Goal: Task Accomplishment & Management: Manage account settings

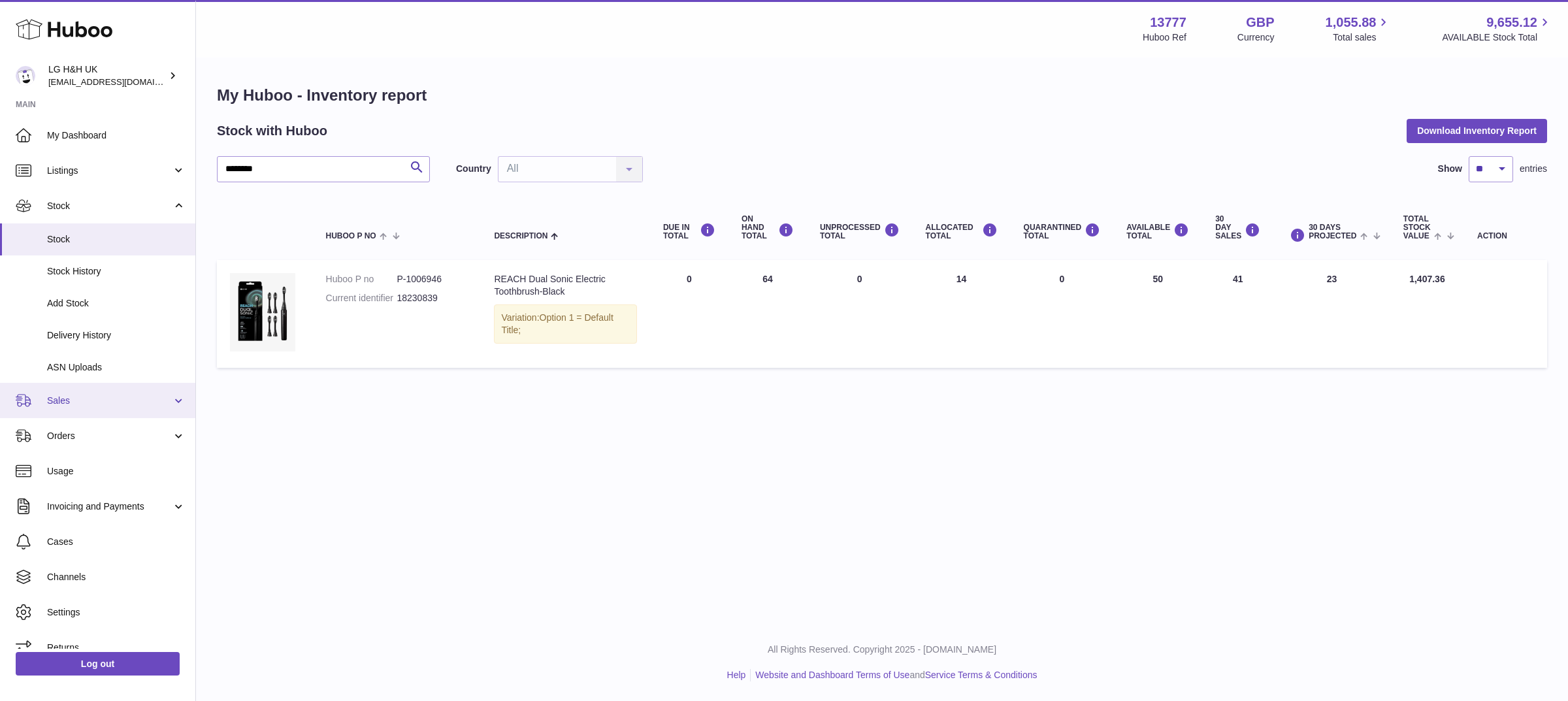
click at [77, 399] on span "Sales" at bounding box center [109, 400] width 125 height 13
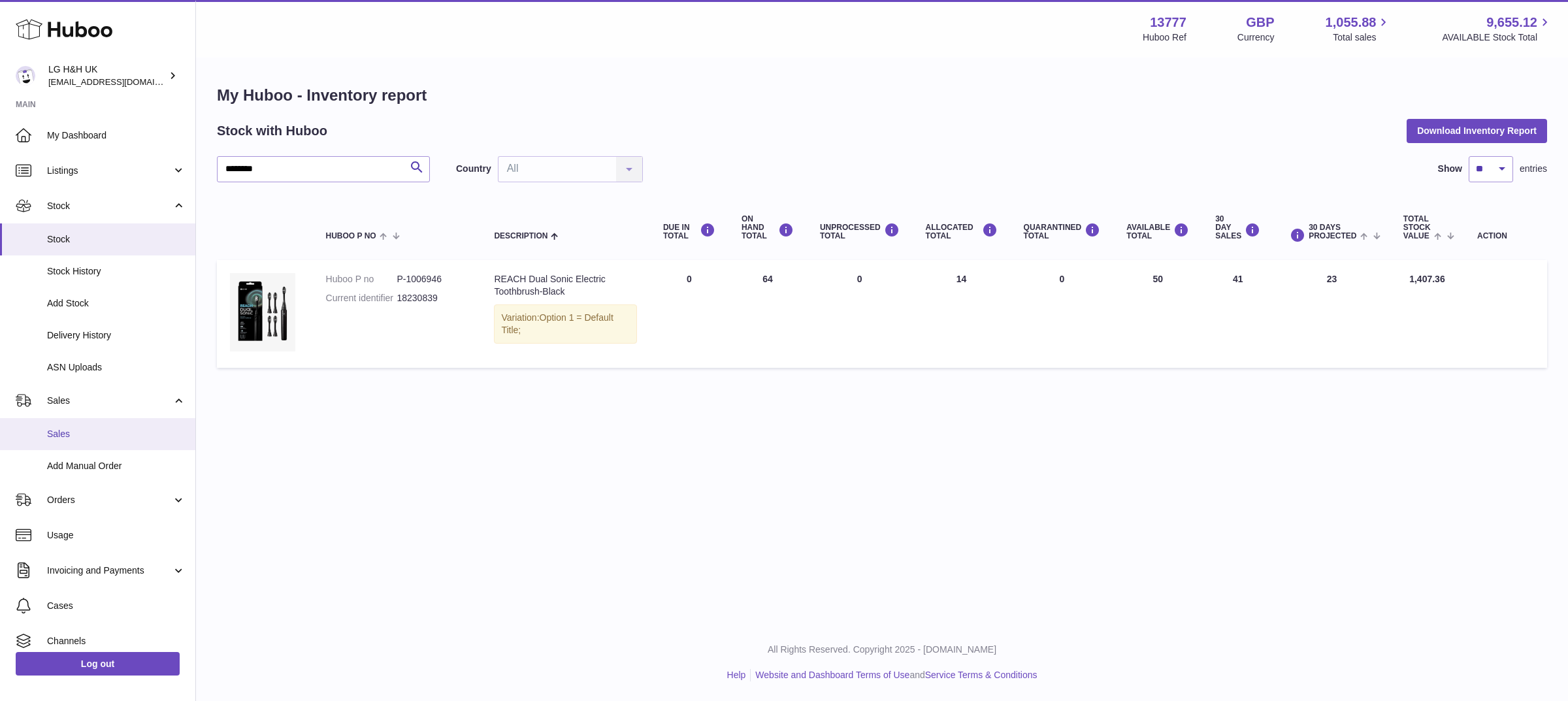
click at [69, 431] on span "Sales" at bounding box center [117, 433] width 139 height 13
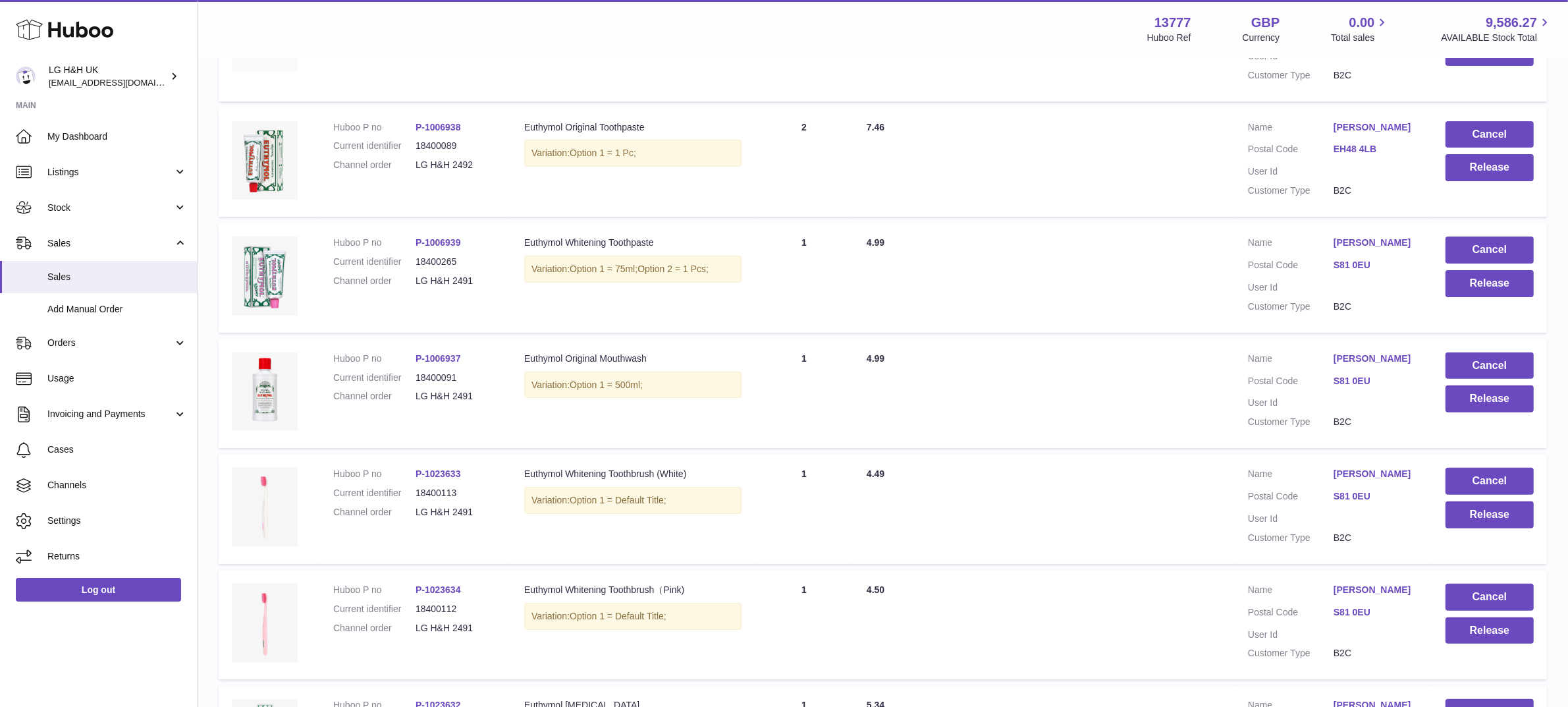
scroll to position [917, 0]
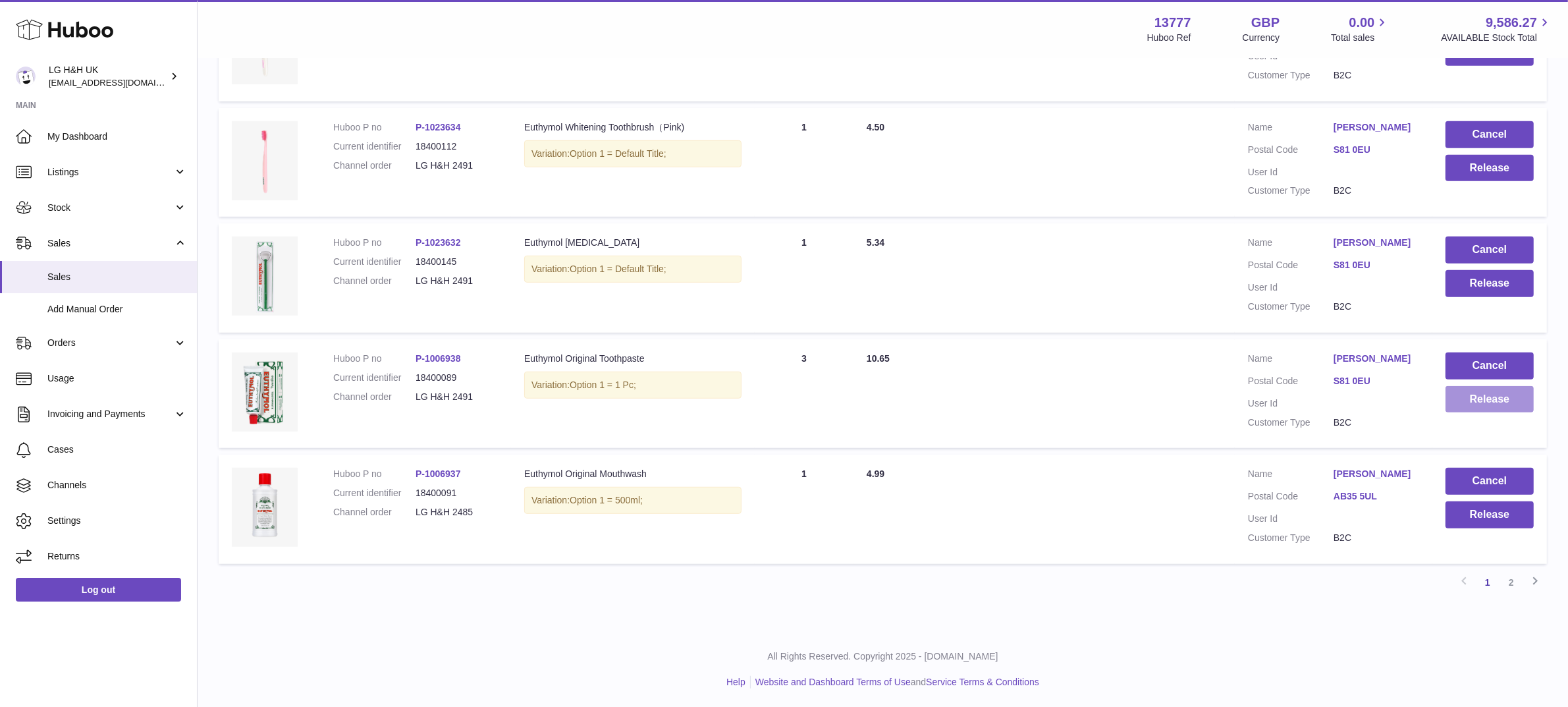
click at [1506, 408] on button "Release" at bounding box center [1490, 399] width 88 height 27
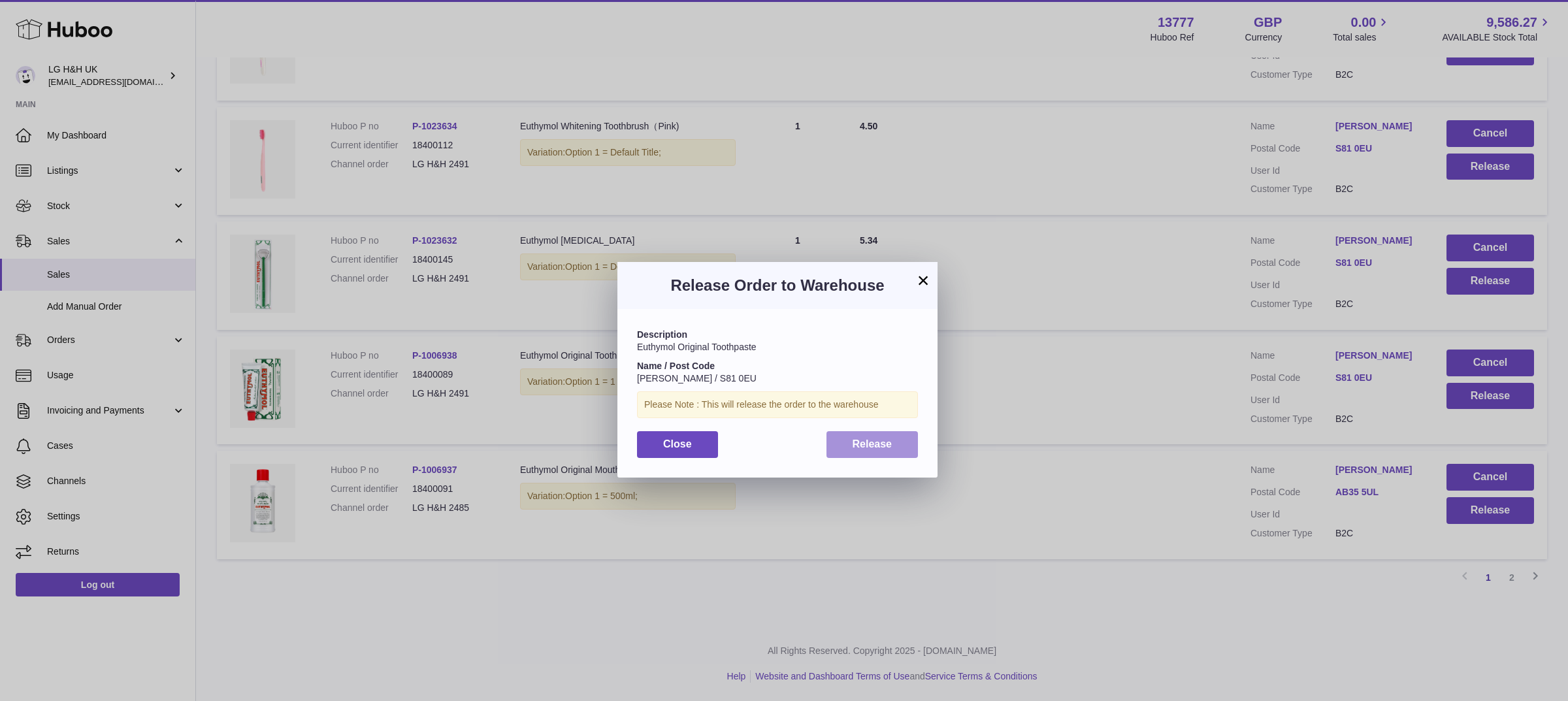
click at [891, 446] on span "Release" at bounding box center [873, 443] width 40 height 11
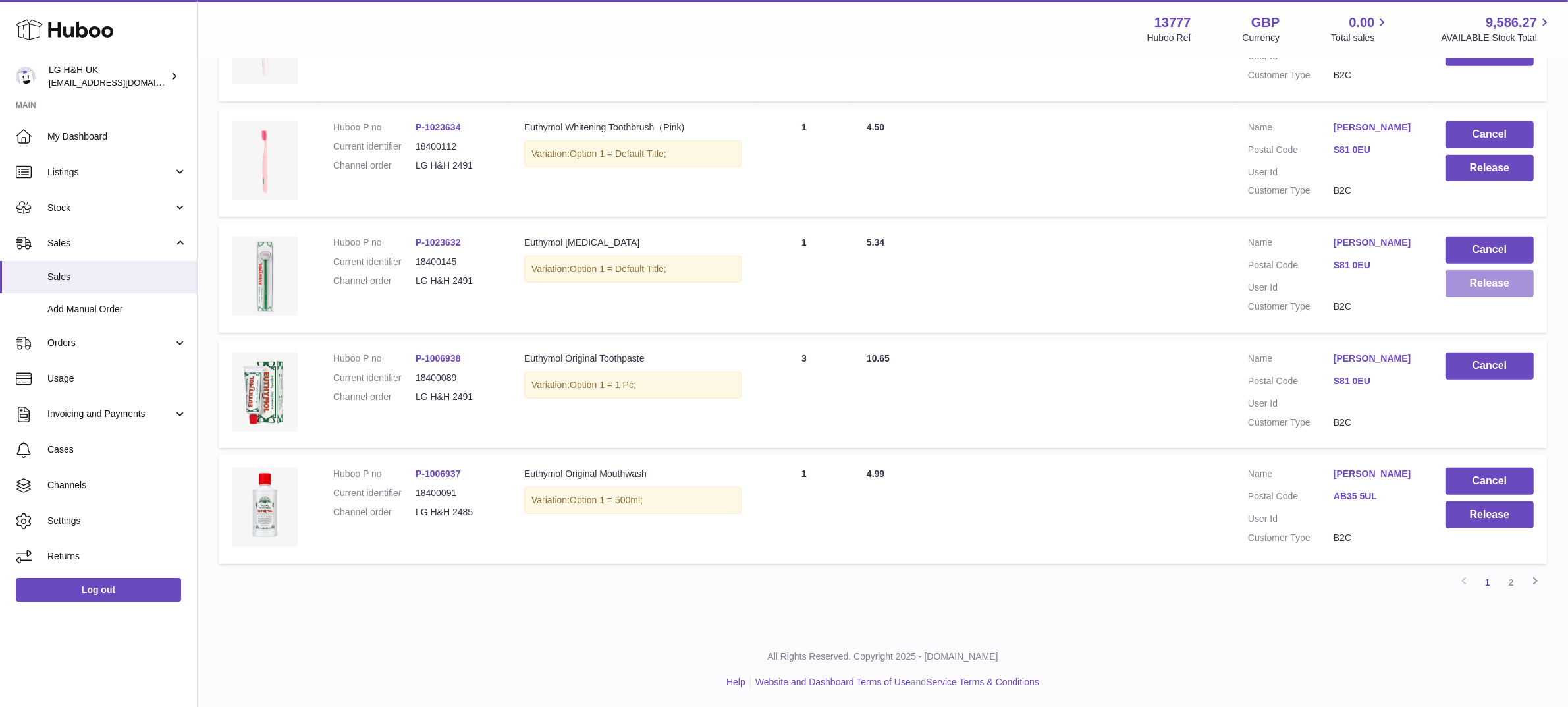
click at [1481, 288] on button "Release" at bounding box center [1490, 283] width 88 height 27
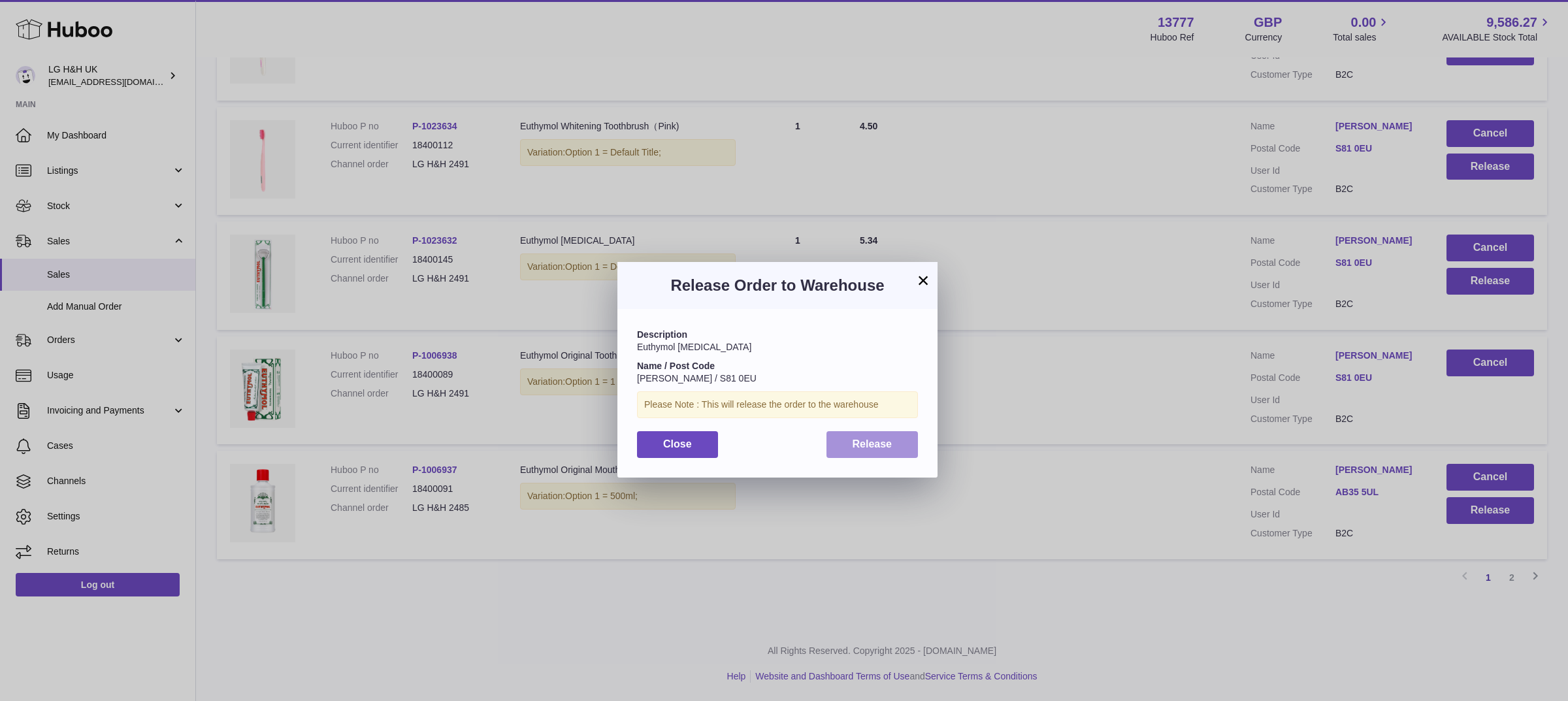
click at [887, 444] on span "Release" at bounding box center [873, 443] width 40 height 11
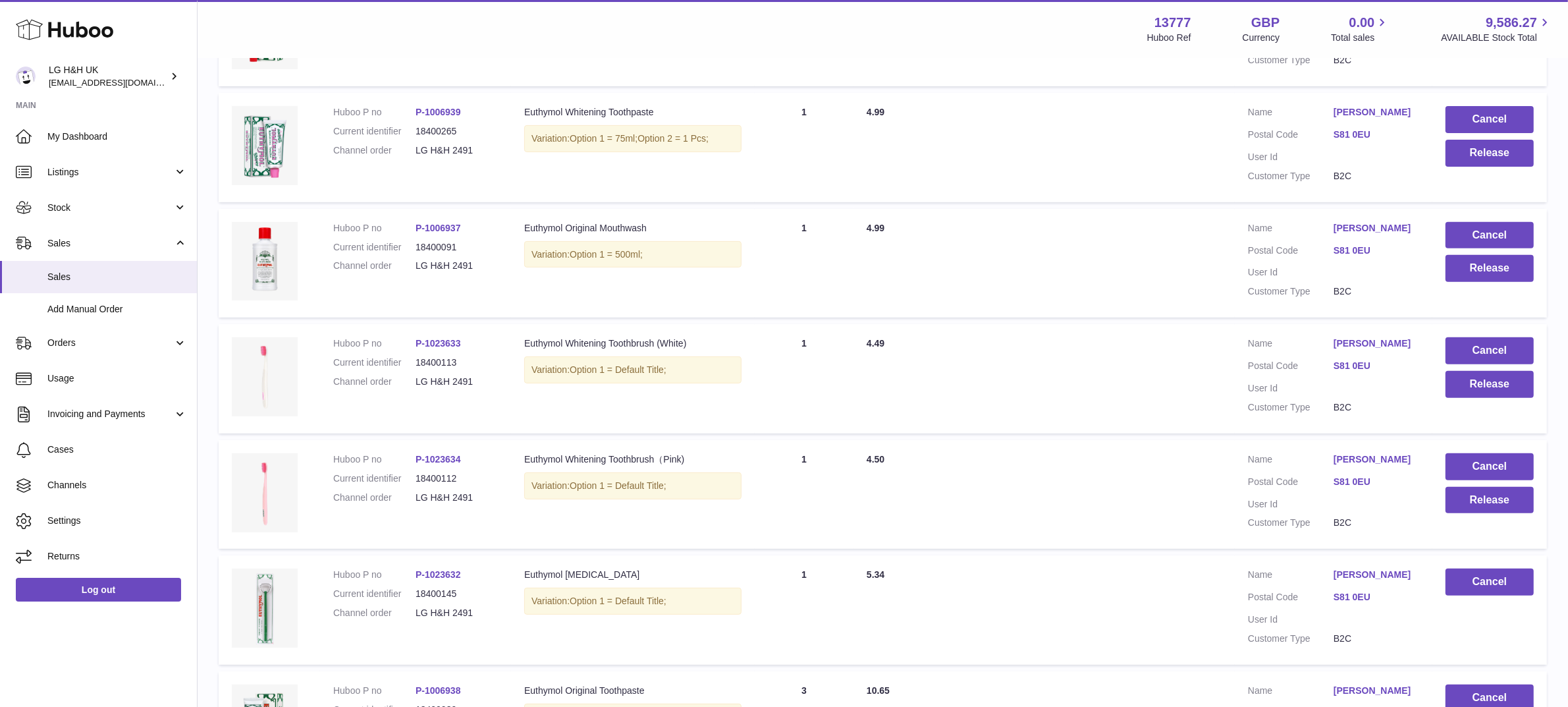
scroll to position [584, 0]
click at [1456, 505] on button "Release" at bounding box center [1490, 501] width 88 height 27
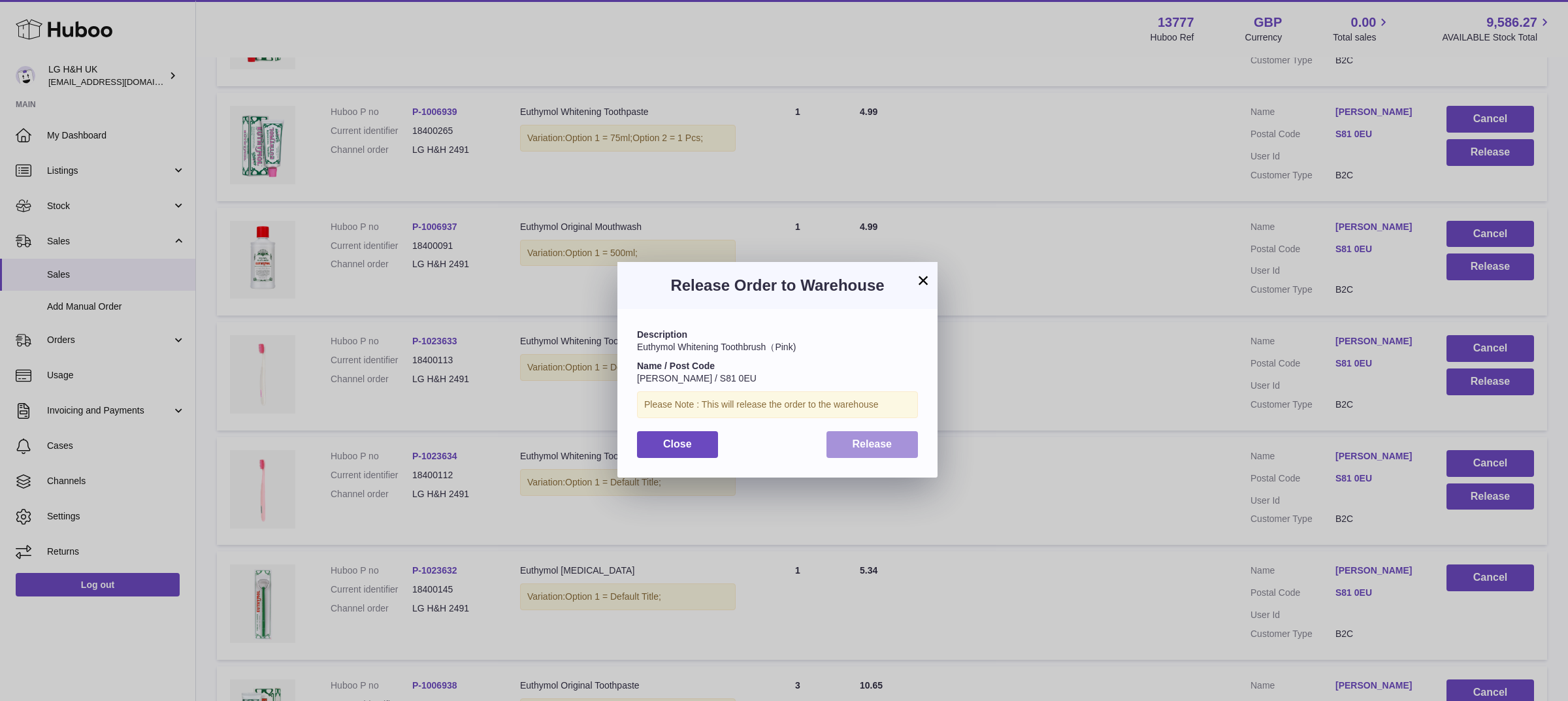
click at [896, 449] on button "Release" at bounding box center [873, 444] width 92 height 27
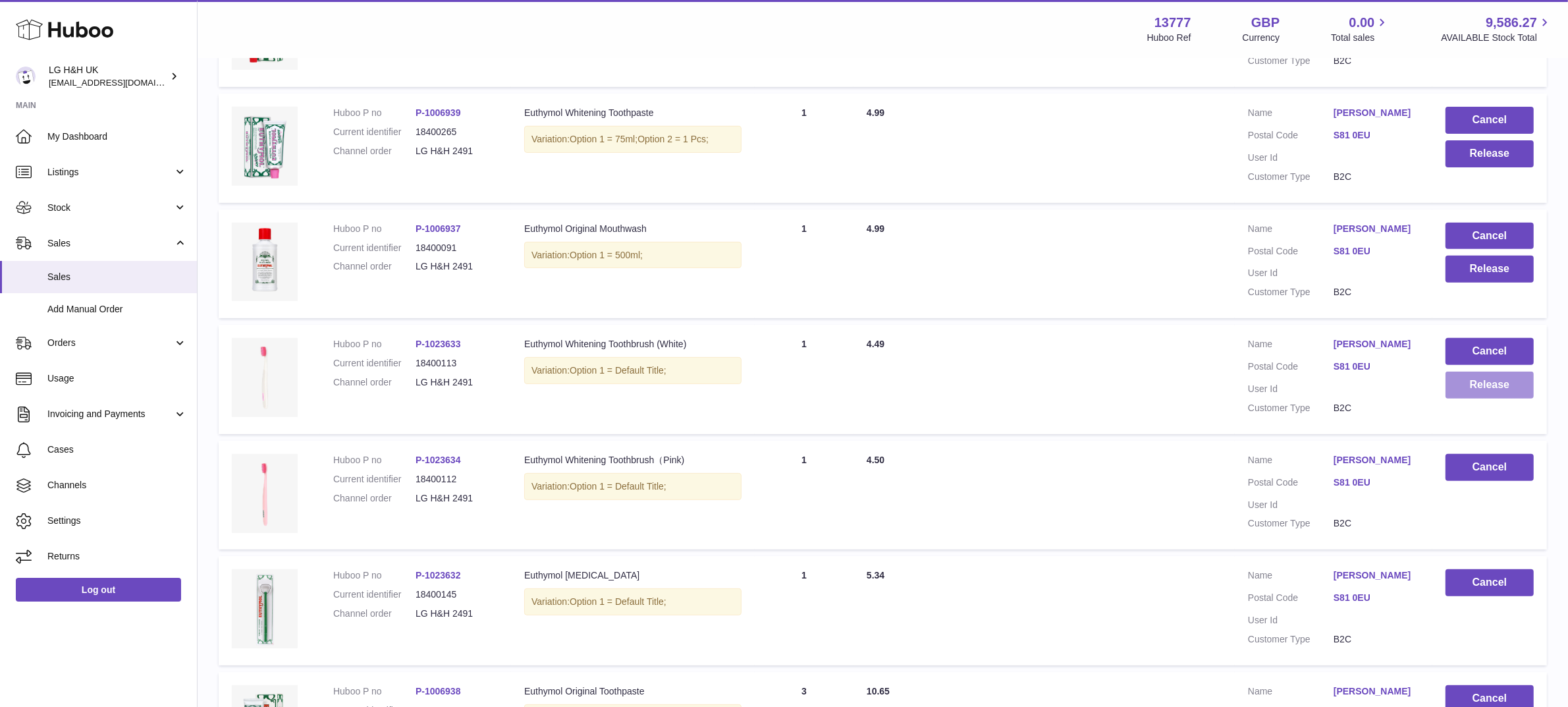
click at [1473, 384] on button "Release" at bounding box center [1490, 385] width 88 height 27
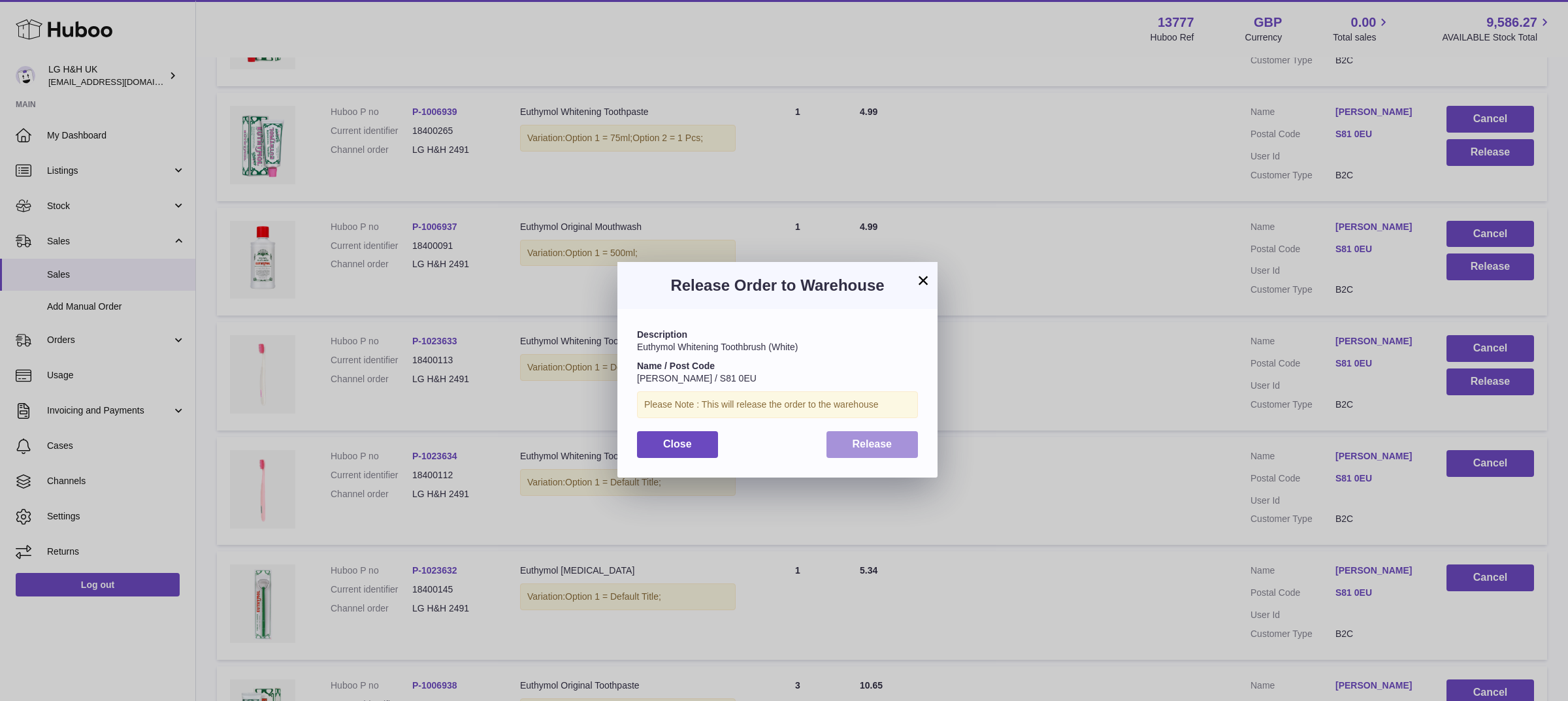
click at [901, 438] on button "Release" at bounding box center [873, 444] width 92 height 27
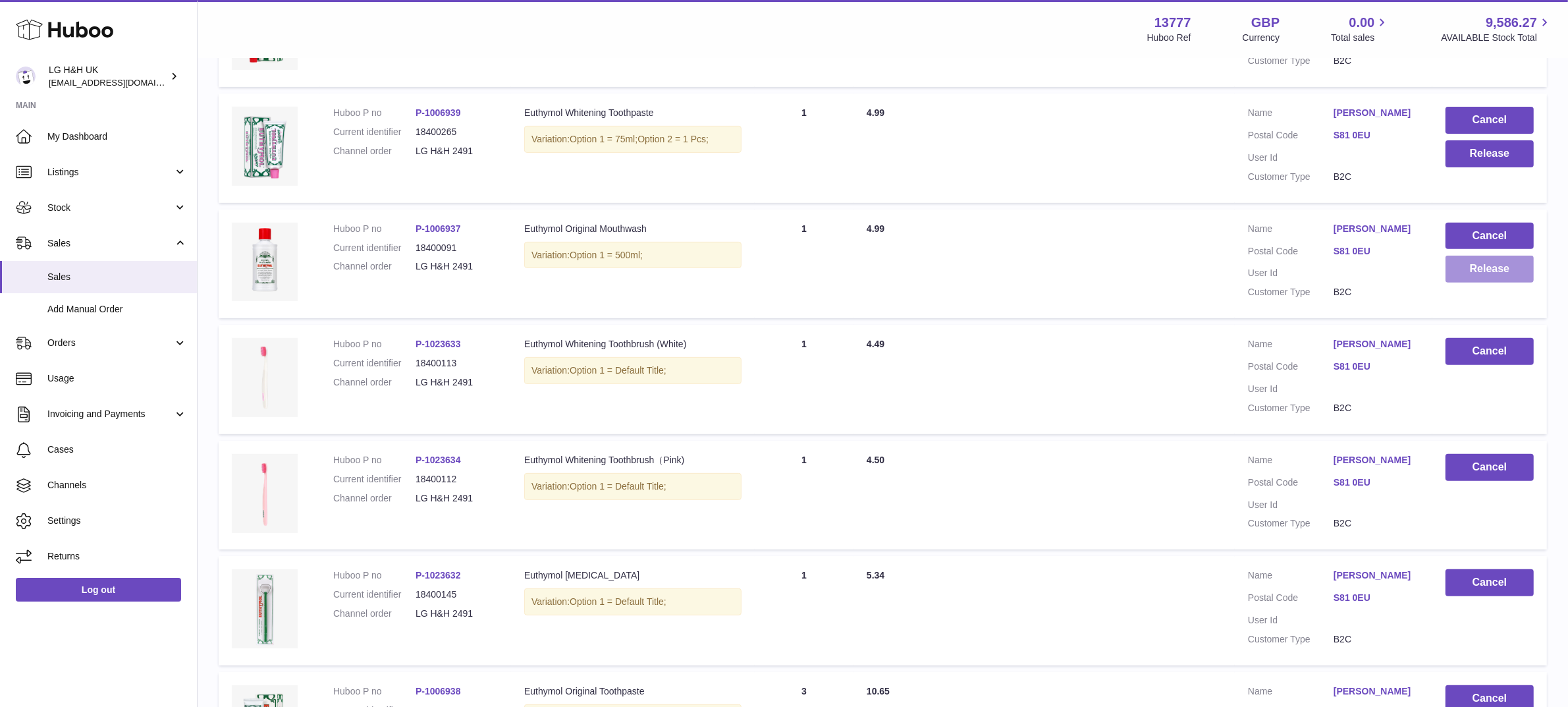
click at [1463, 265] on button "Release" at bounding box center [1490, 269] width 88 height 27
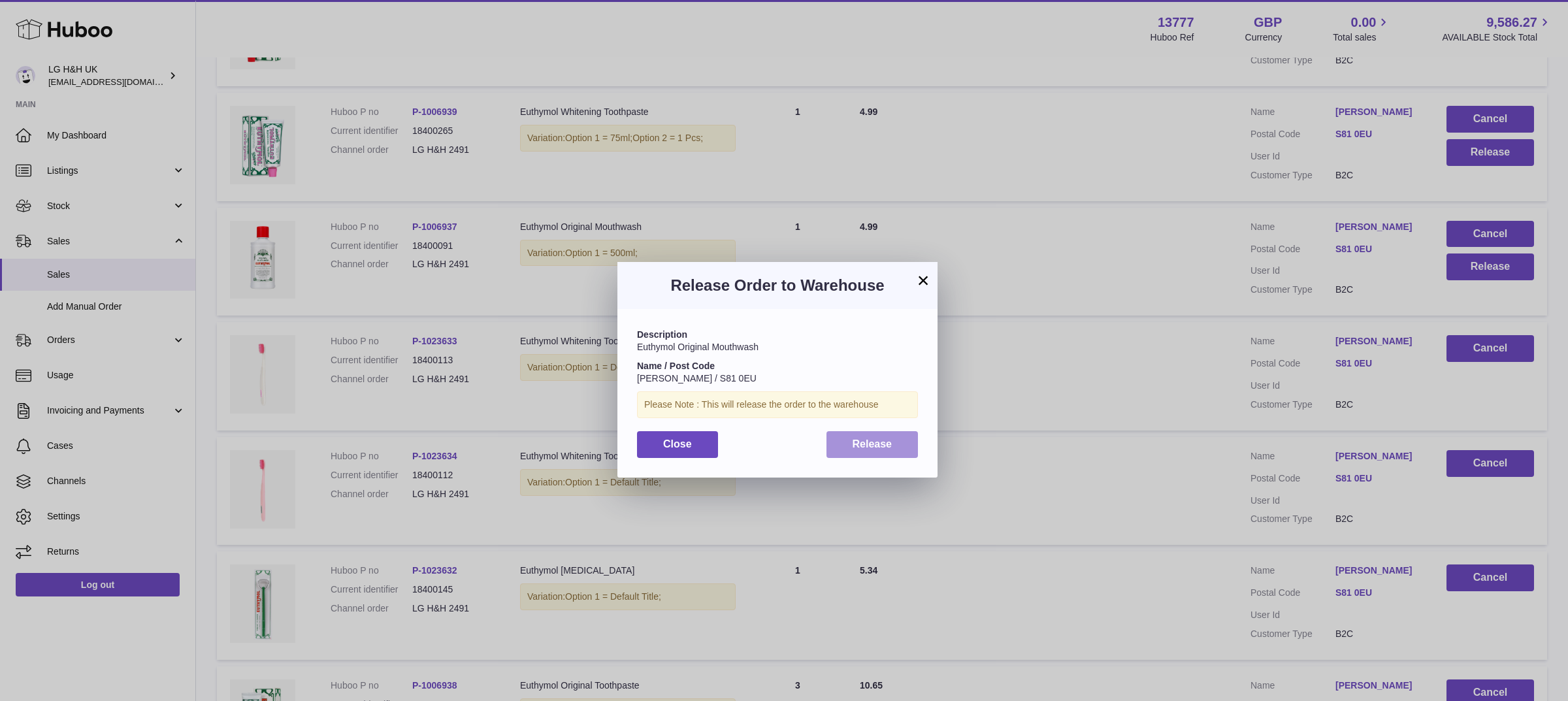
click at [884, 439] on span "Release" at bounding box center [873, 443] width 40 height 11
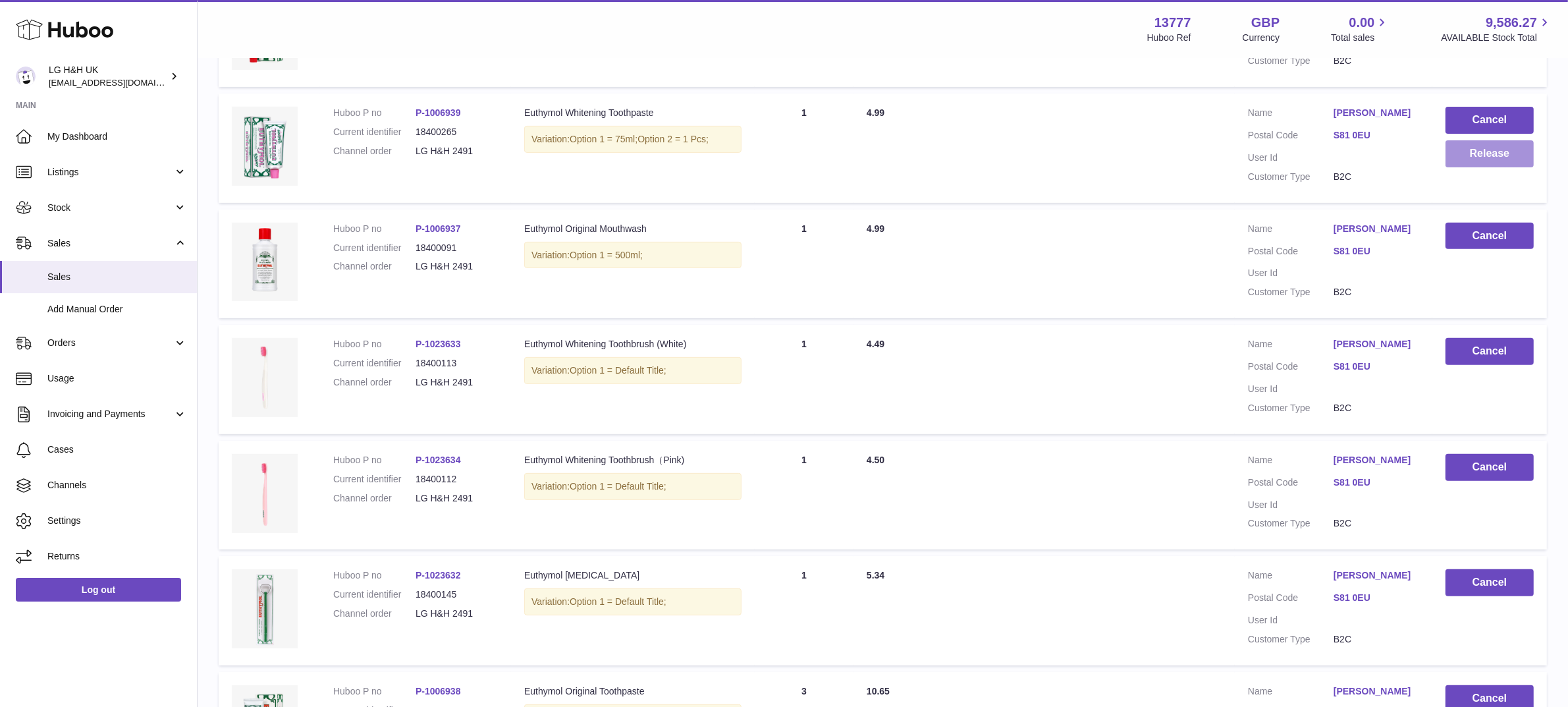
click at [1482, 149] on button "Release" at bounding box center [1490, 154] width 88 height 27
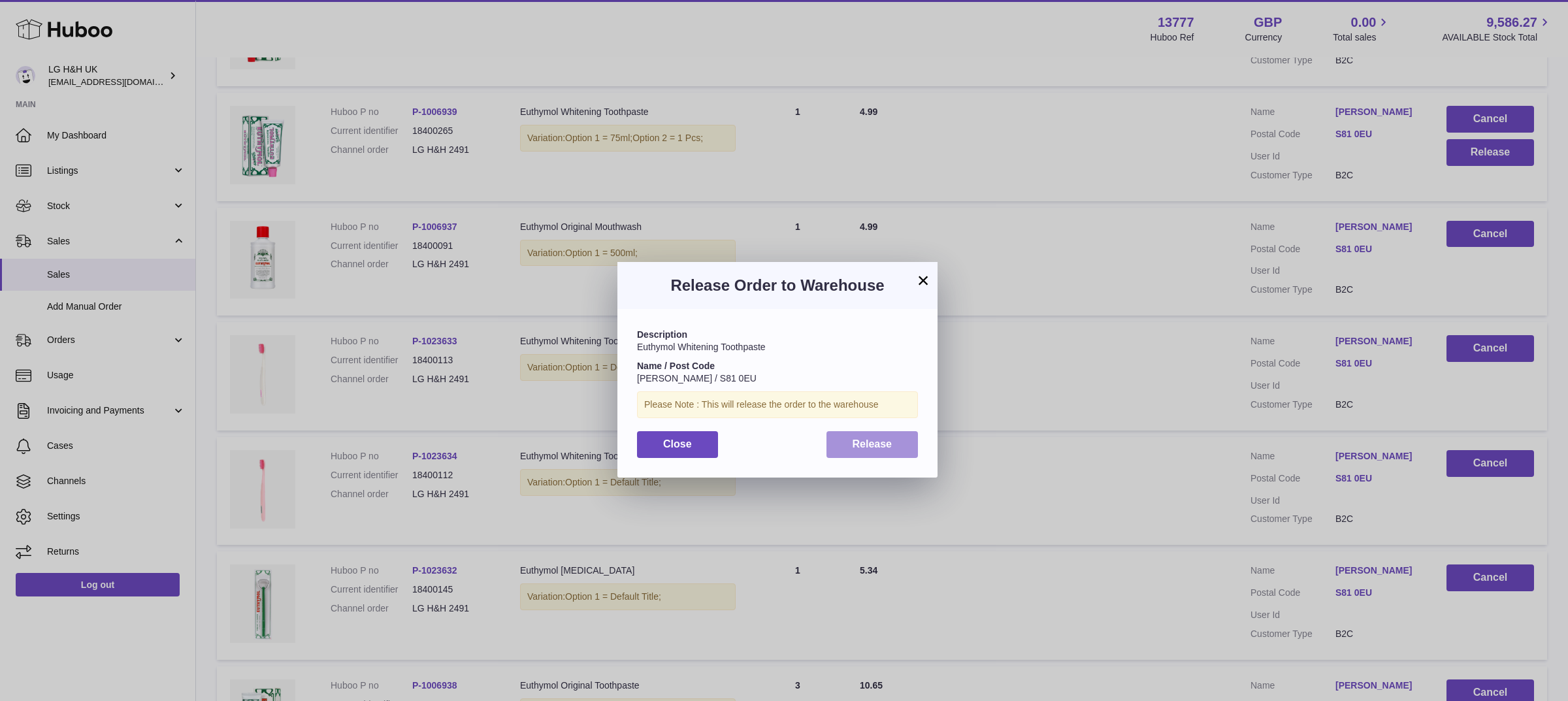
click at [889, 439] on span "Release" at bounding box center [873, 443] width 40 height 11
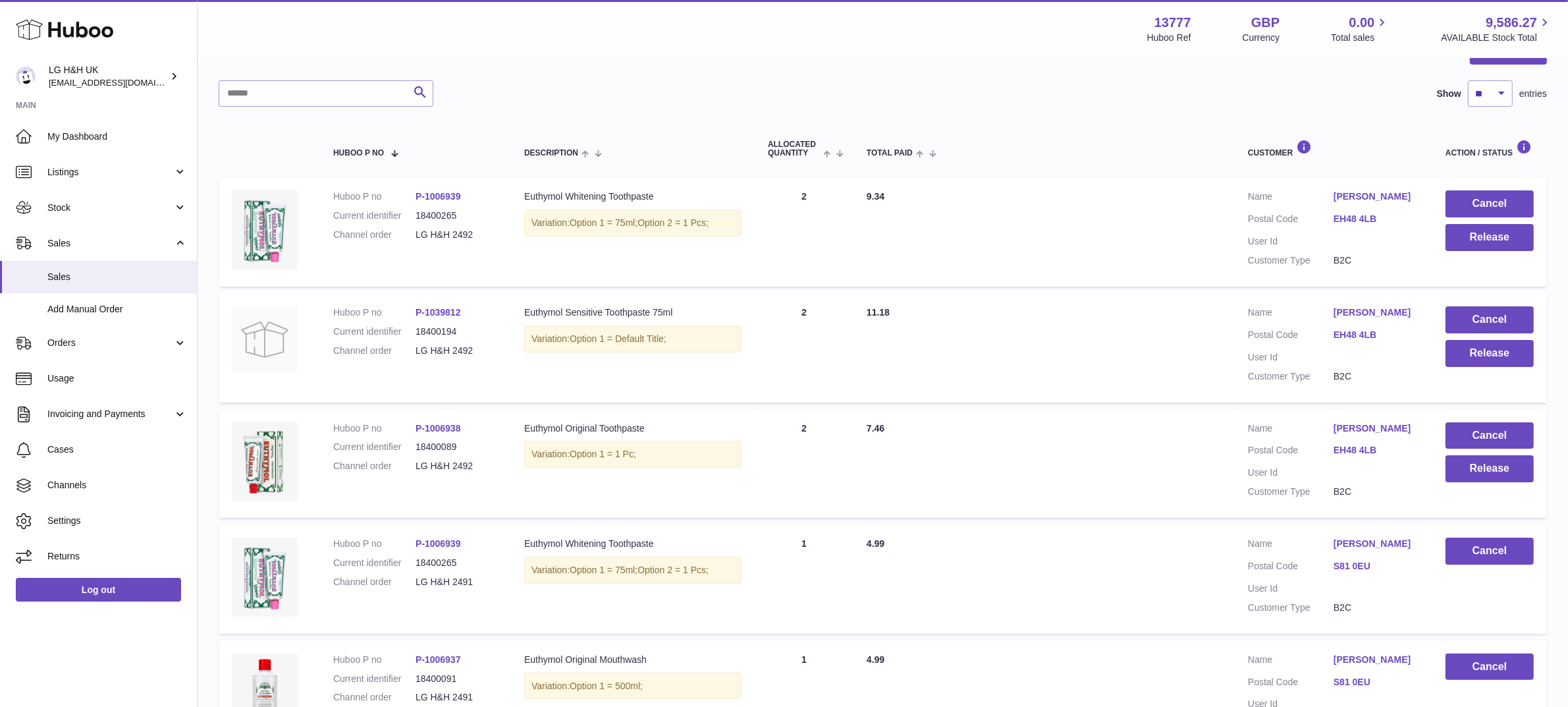
scroll to position [138, 0]
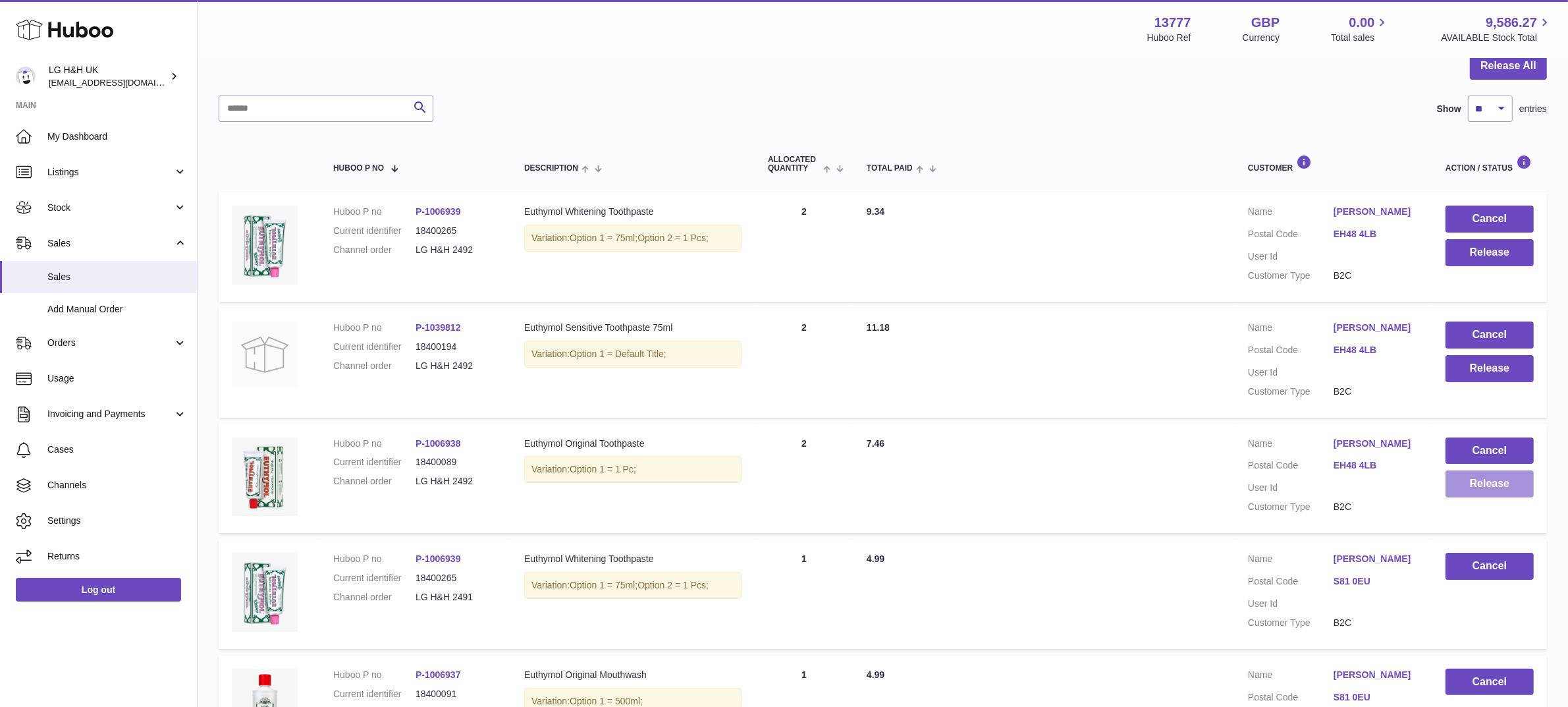
click at [1459, 477] on button "Release" at bounding box center [1490, 484] width 88 height 27
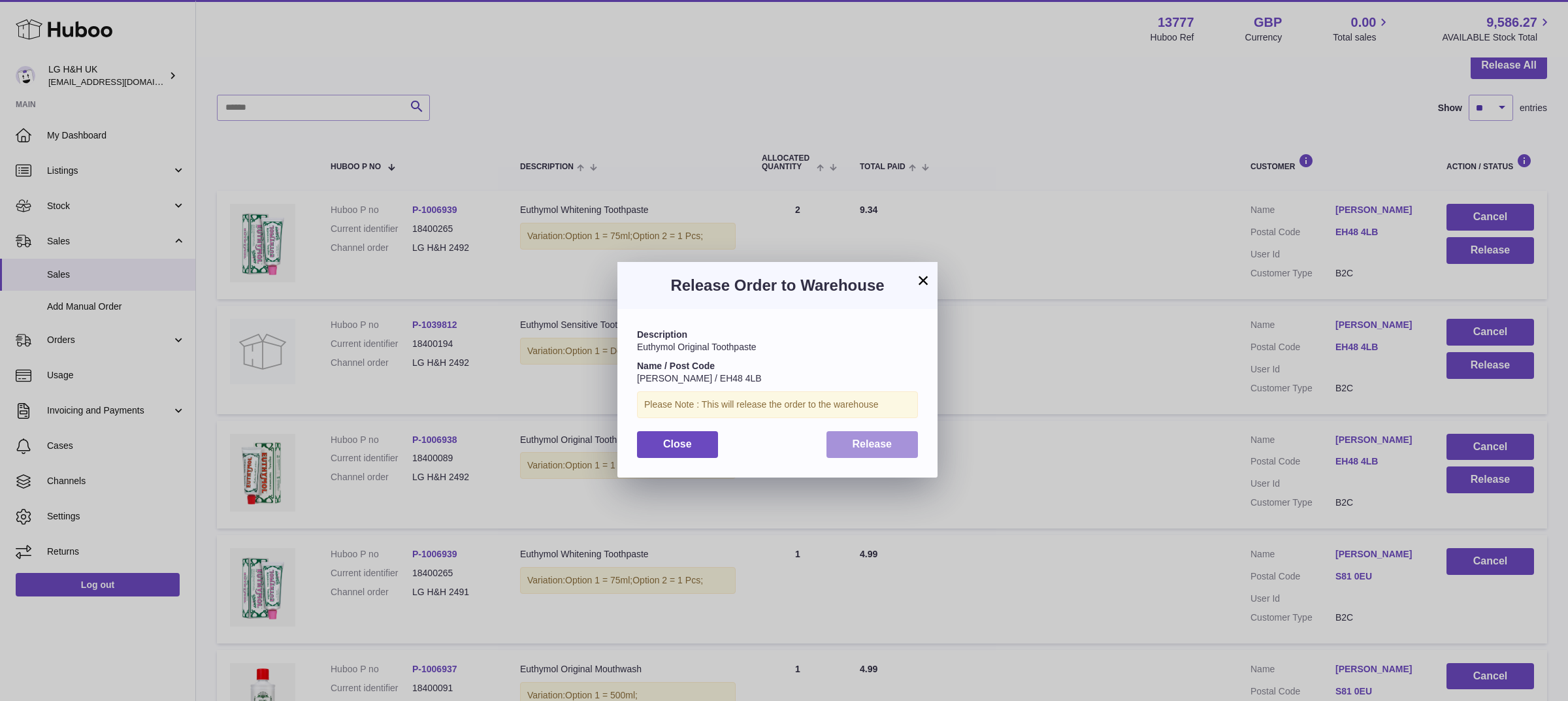
click at [890, 438] on span "Release" at bounding box center [873, 443] width 40 height 11
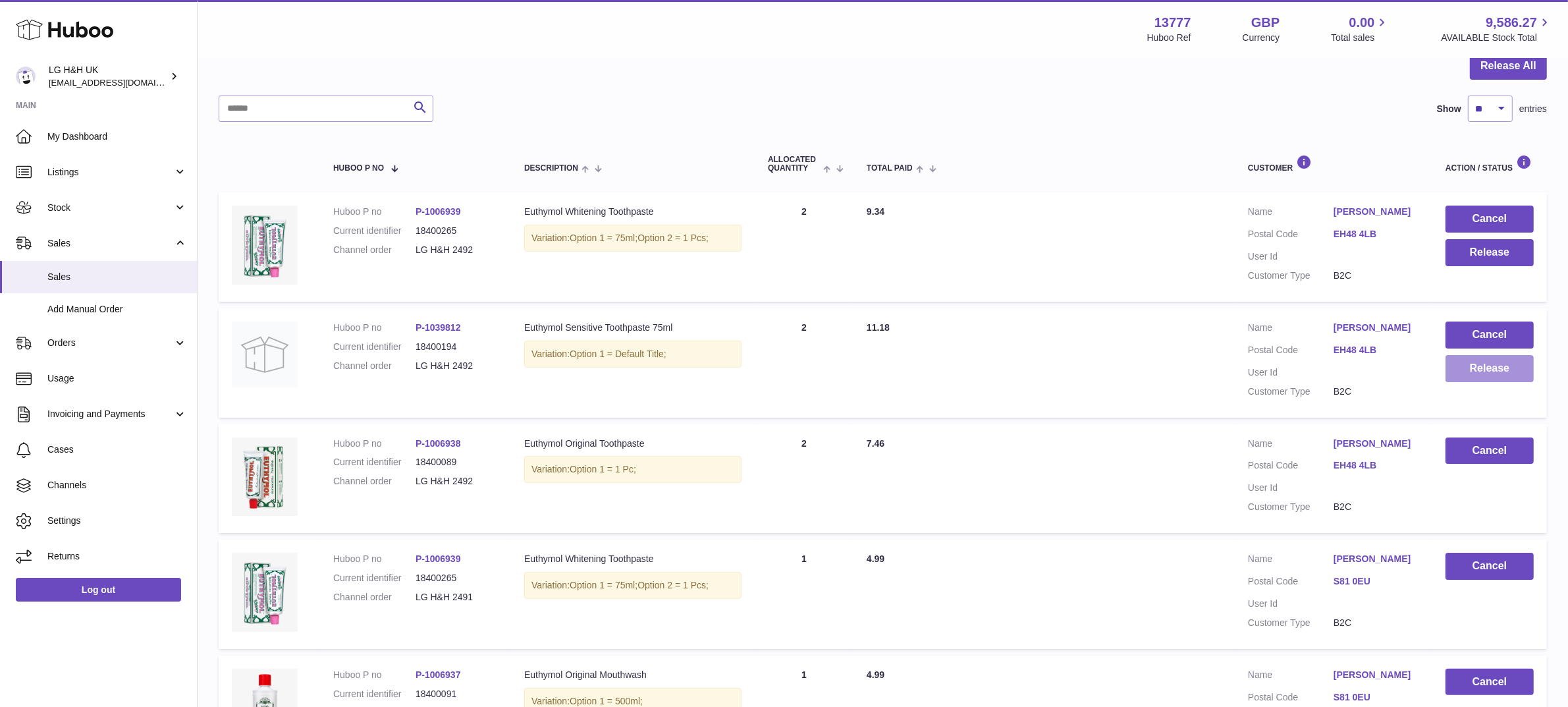
click at [1460, 367] on button "Release" at bounding box center [1490, 369] width 88 height 27
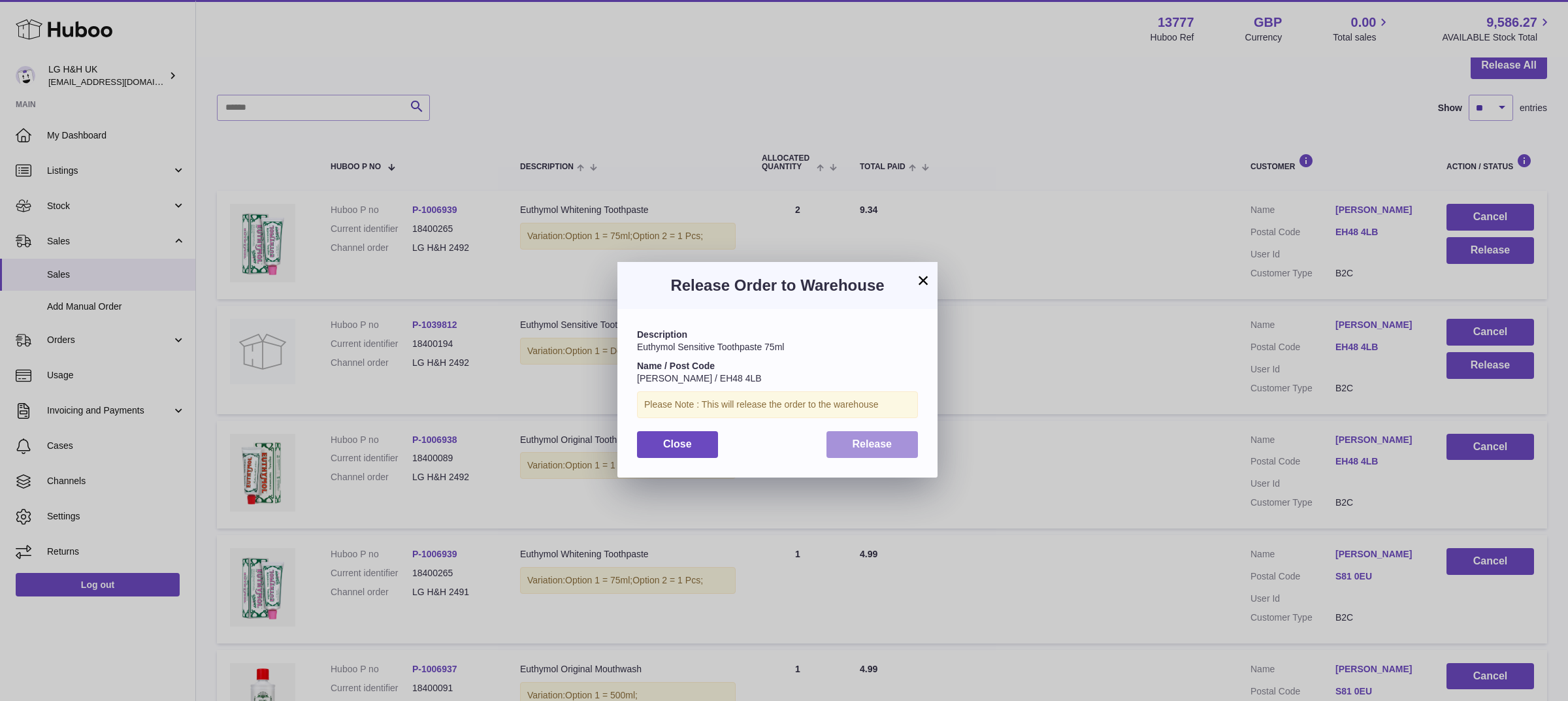
click at [887, 444] on span "Release" at bounding box center [873, 443] width 40 height 11
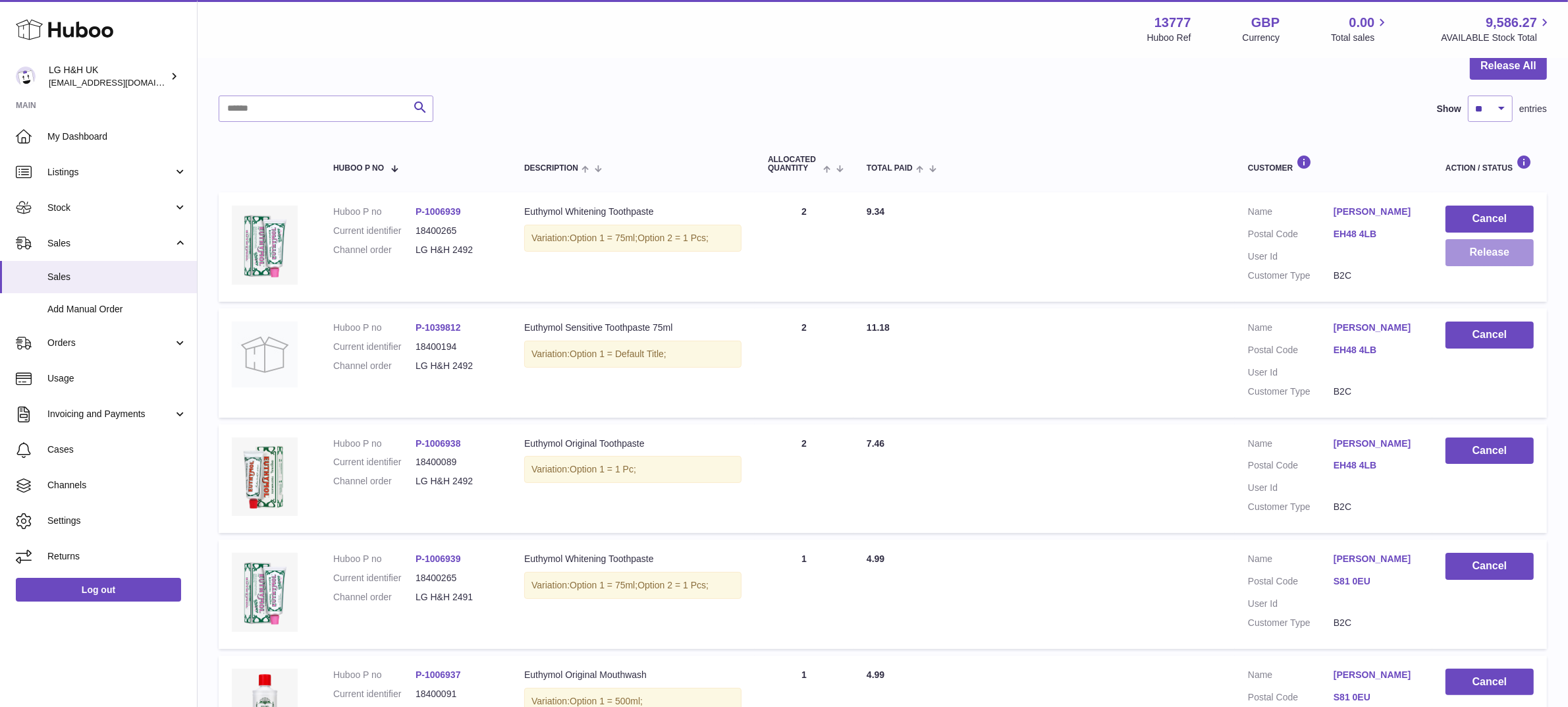
click at [1465, 254] on button "Release" at bounding box center [1490, 253] width 88 height 27
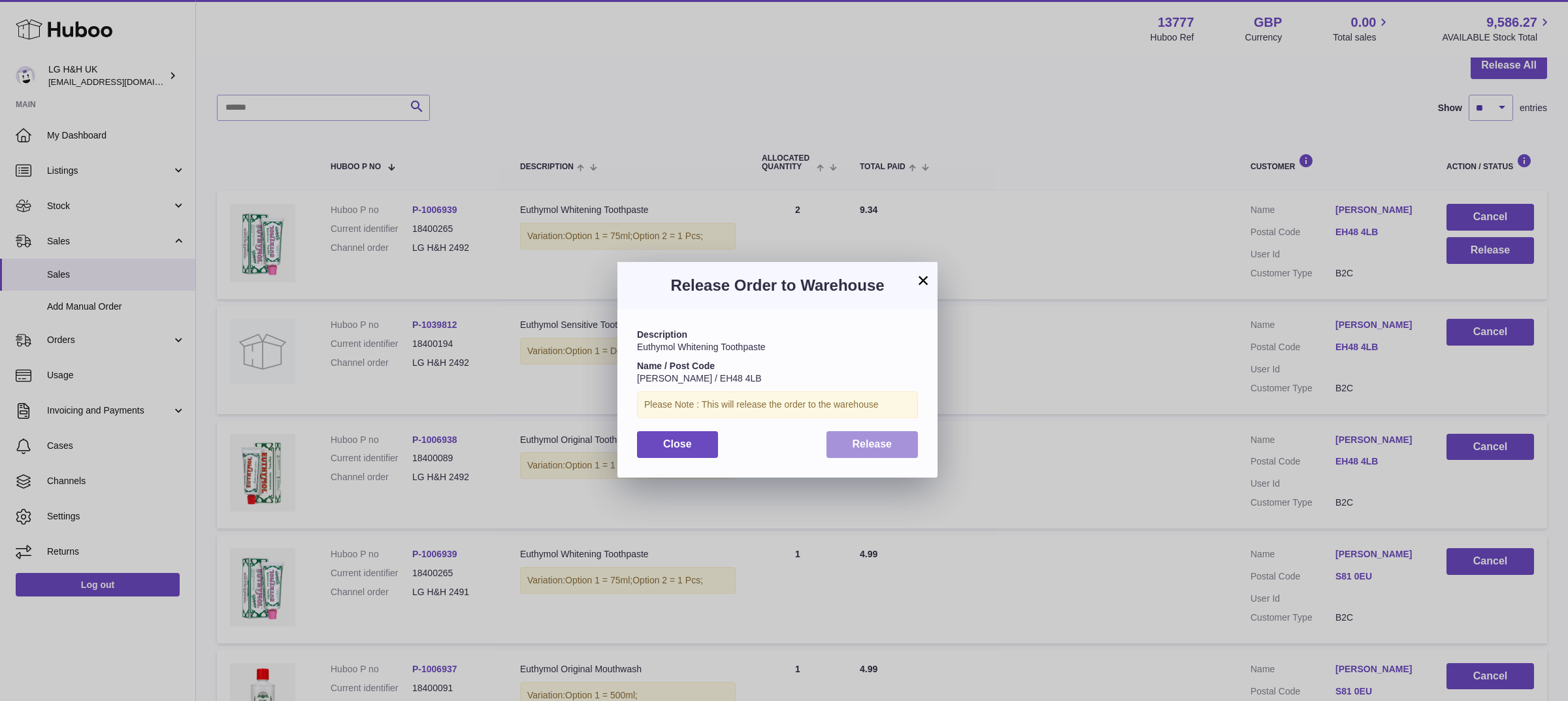
click at [893, 447] on button "Release" at bounding box center [873, 444] width 92 height 27
